Goal: Transaction & Acquisition: Purchase product/service

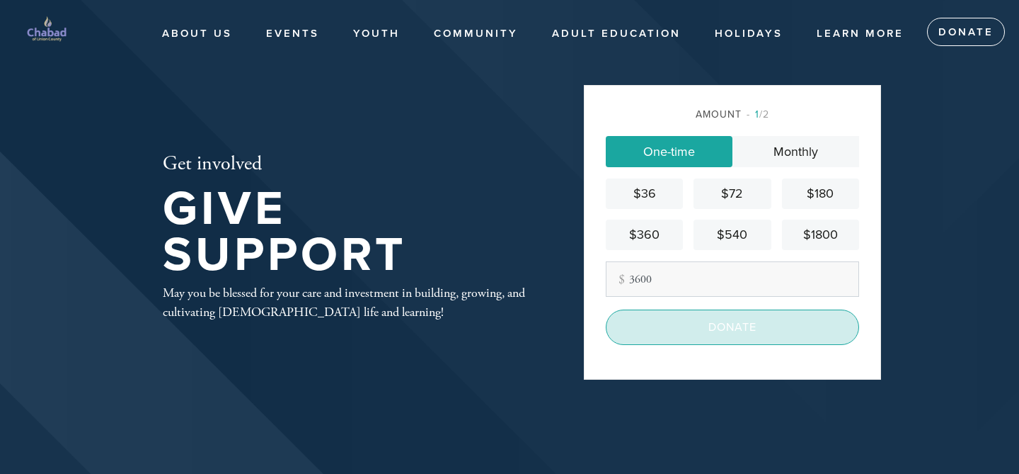
type input "3600"
click at [733, 323] on input "Donate" at bounding box center [732, 326] width 253 height 35
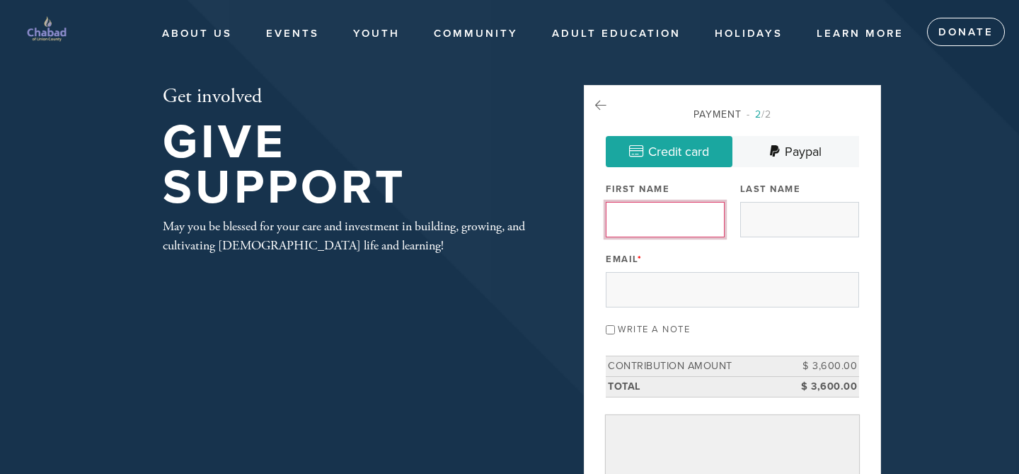
click at [685, 226] on input "First Name" at bounding box center [665, 219] width 119 height 35
type input "[PERSON_NAME]"
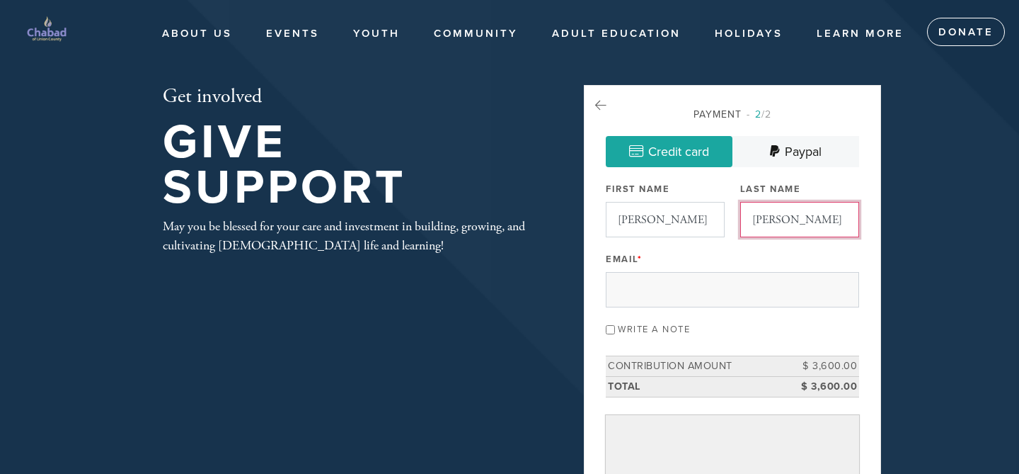
type input "[EMAIL_ADDRESS][DOMAIN_NAME]"
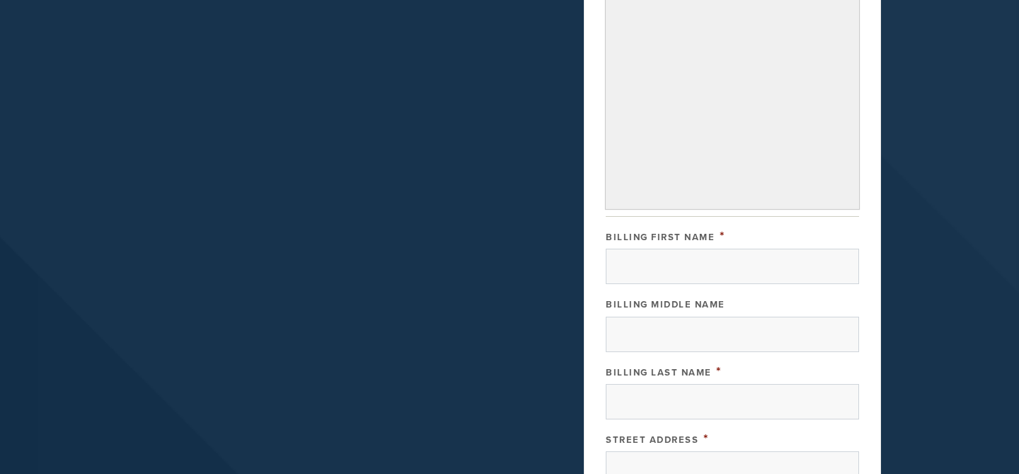
scroll to position [544, 0]
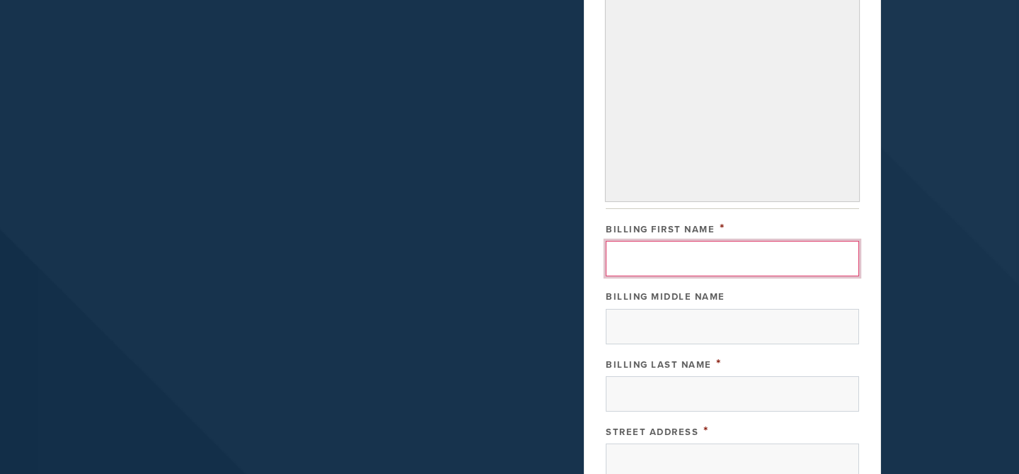
click at [697, 261] on input "Billing First Name" at bounding box center [732, 258] width 253 height 35
type input "[PERSON_NAME]"
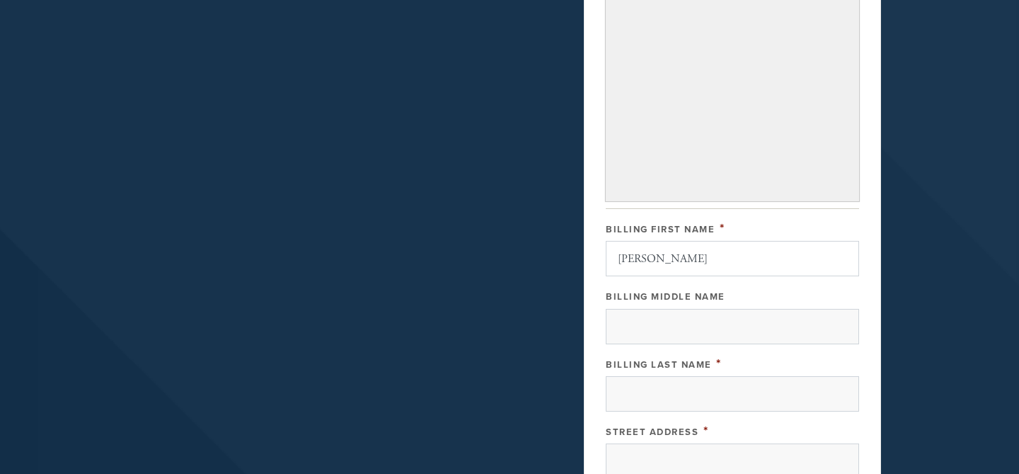
type input "[PERSON_NAME]"
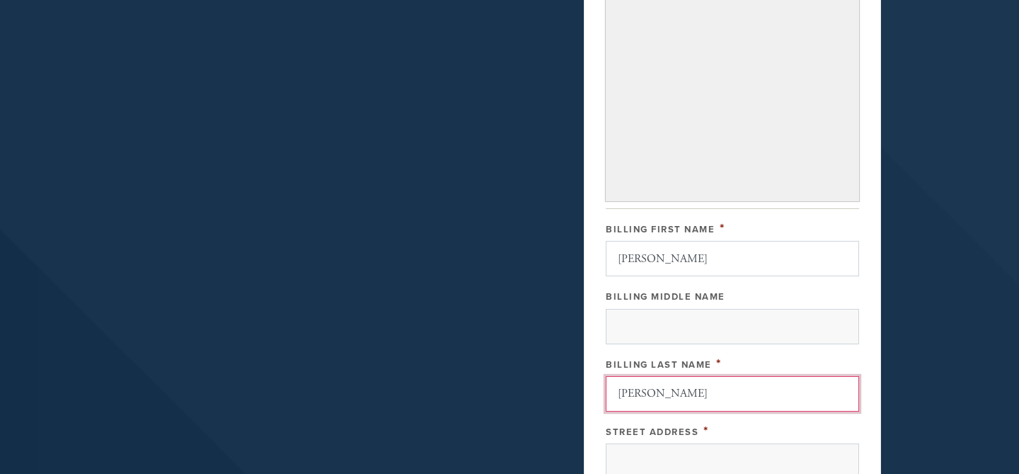
type input "[STREET_ADDRESS][PERSON_NAME]"
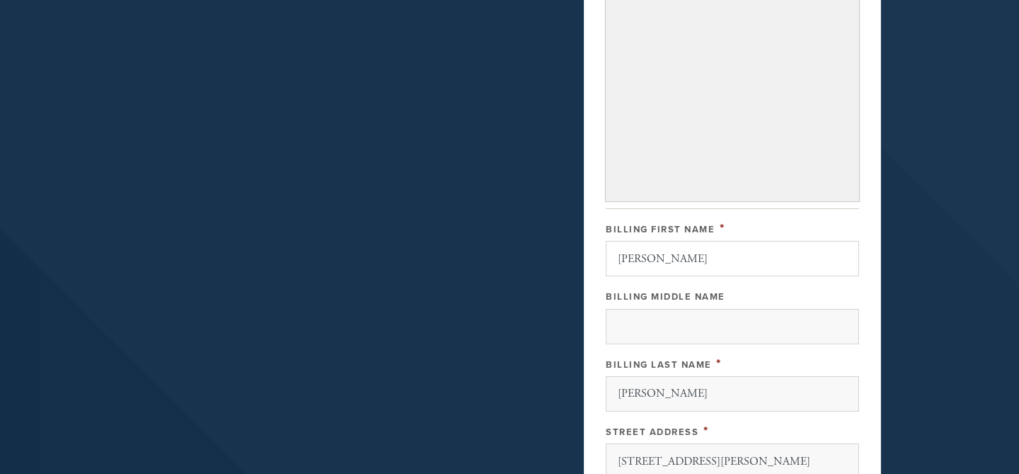
type input "[GEOGRAPHIC_DATA]"
type input "IL"
type input "60035"
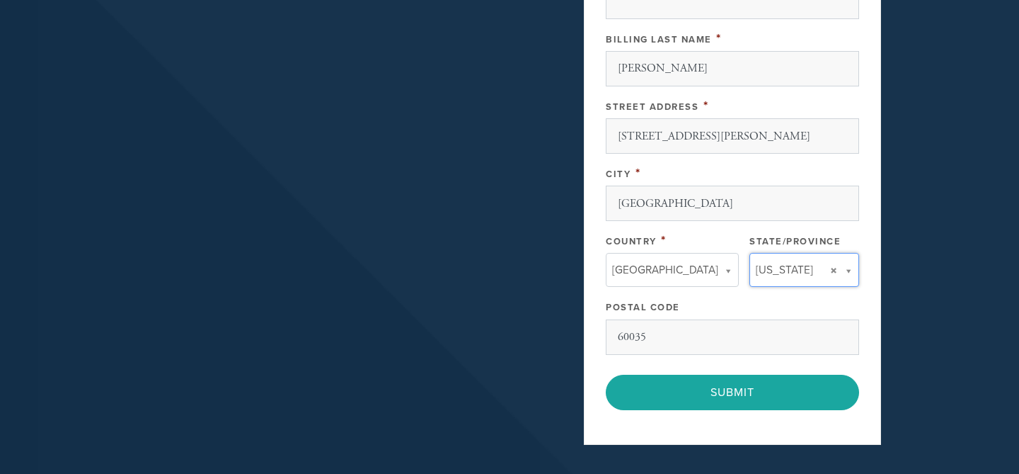
type input "IL"
type input "[GEOGRAPHIC_DATA]"
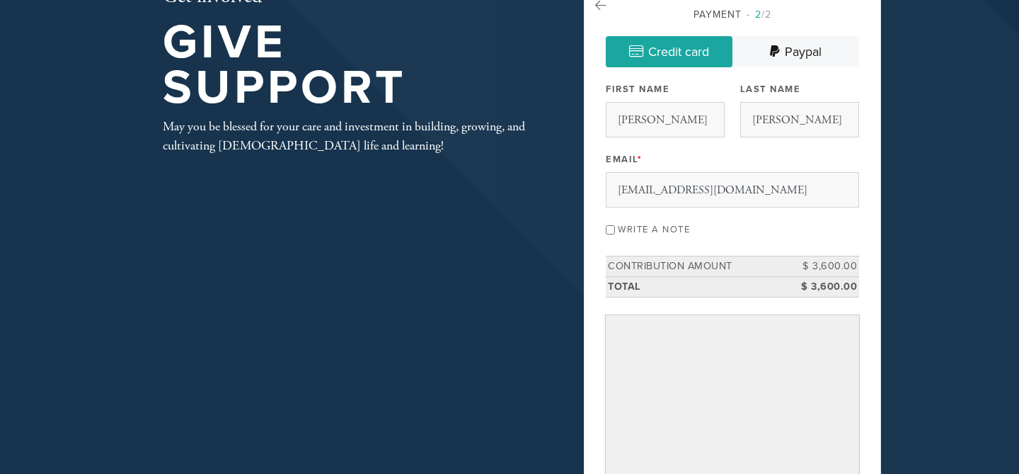
scroll to position [92, 0]
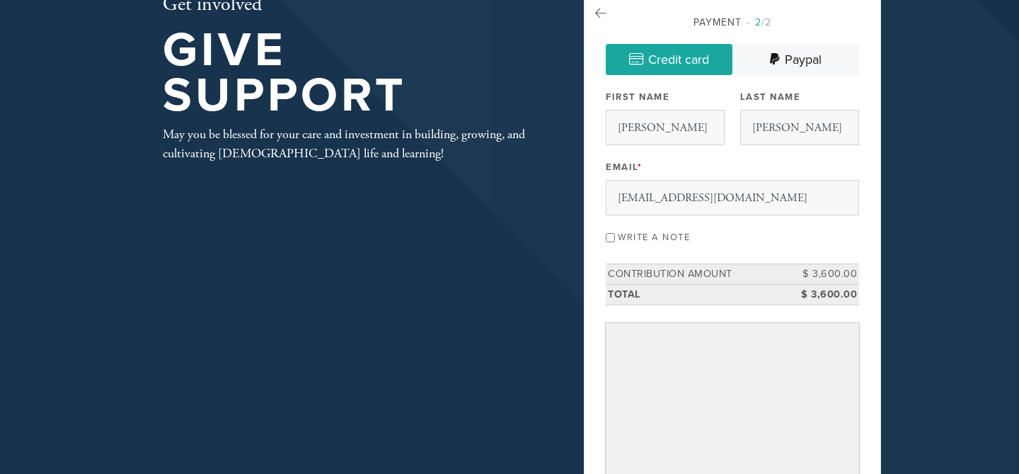
click at [611, 236] on input "Write a note" at bounding box center [610, 237] width 9 height 9
checkbox input "true"
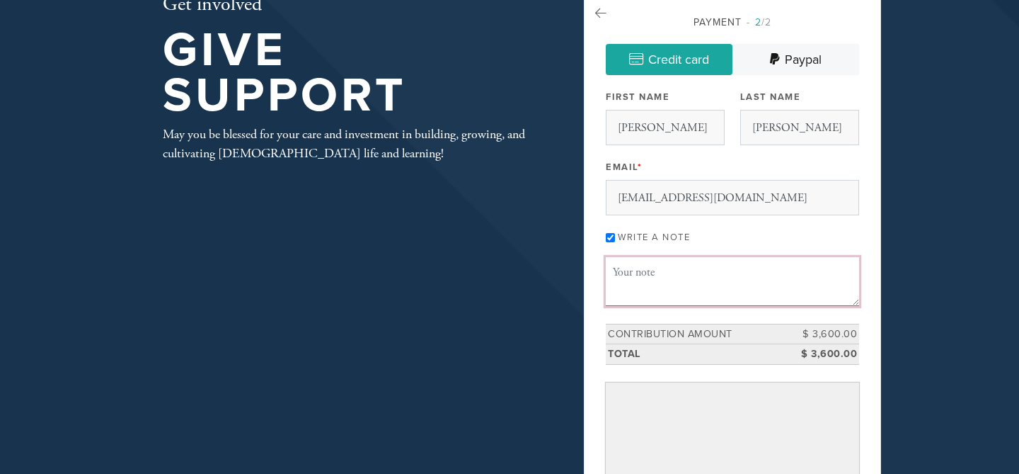
click at [638, 277] on textarea "Message or dedication" at bounding box center [732, 281] width 253 height 48
click at [714, 271] on textarea "in Memory of [PERSON_NAME]" at bounding box center [732, 281] width 253 height 48
click at [786, 273] on textarea "in Memory of [PERSON_NAME]" at bounding box center [732, 281] width 253 height 48
click at [613, 285] on textarea "in Memory of [PERSON_NAME] Zalman [PERSON_NAME]" at bounding box center [732, 281] width 253 height 48
click at [854, 270] on textarea "in Memory of [PERSON_NAME] [PERSON_NAME]" at bounding box center [732, 281] width 253 height 48
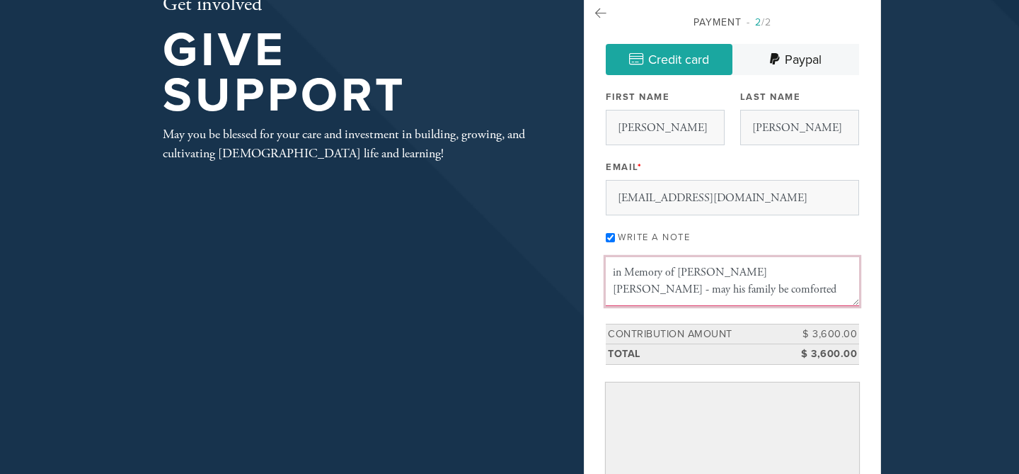
type textarea "in Memory of [PERSON_NAME] [PERSON_NAME] - may his family be comforted"
click at [702, 60] on link "Credit card" at bounding box center [669, 59] width 127 height 31
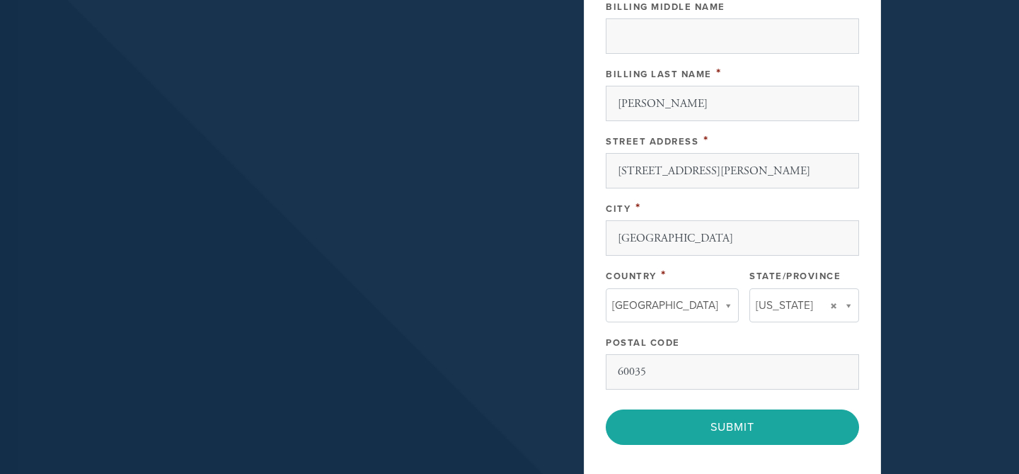
scroll to position [898, 0]
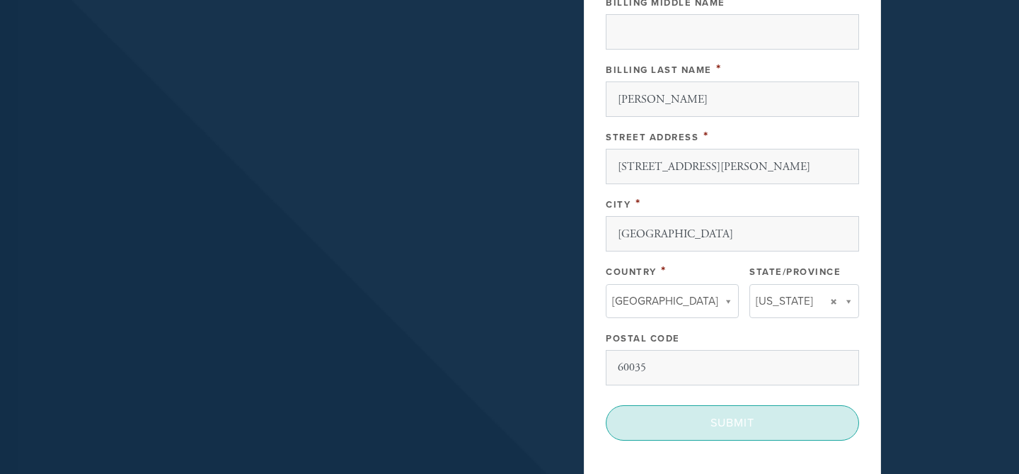
click at [811, 416] on input "Submit" at bounding box center [732, 422] width 253 height 35
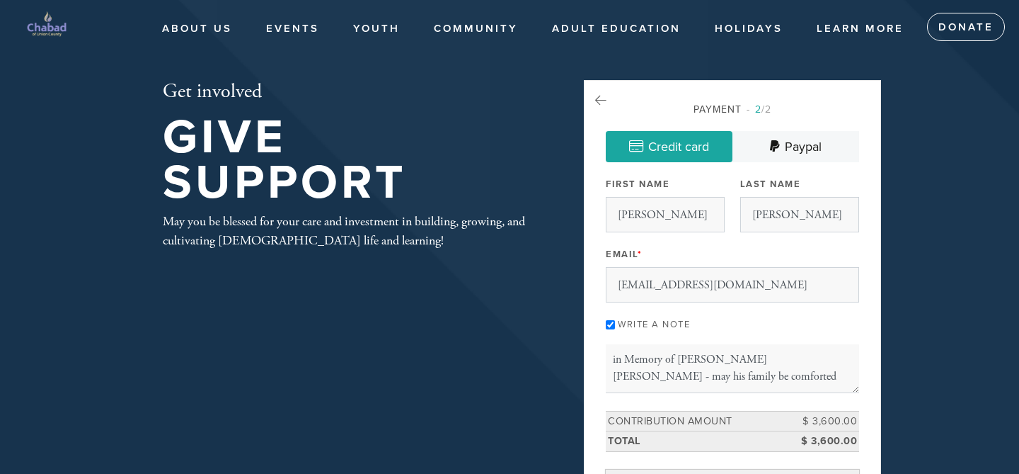
scroll to position [0, 0]
